Goal: Navigation & Orientation: Find specific page/section

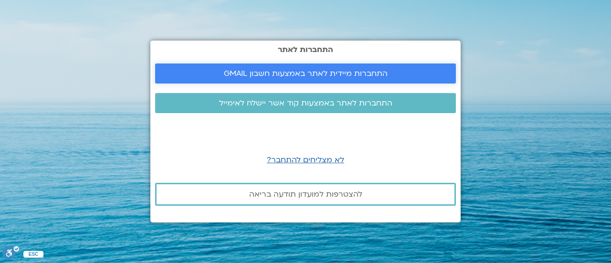
drag, startPoint x: 0, startPoint y: 0, endPoint x: 327, endPoint y: 74, distance: 334.8
click at [327, 74] on span "התחברות מיידית לאתר באמצעות חשבון GMAIL" at bounding box center [306, 73] width 164 height 9
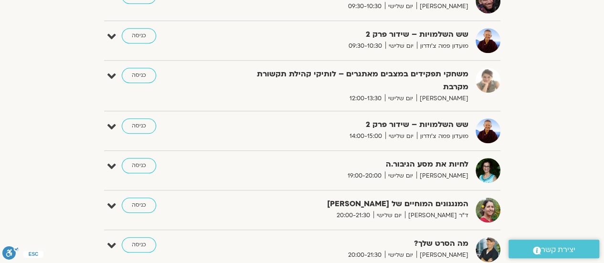
scroll to position [382, 0]
